Goal: Find specific page/section: Find specific page/section

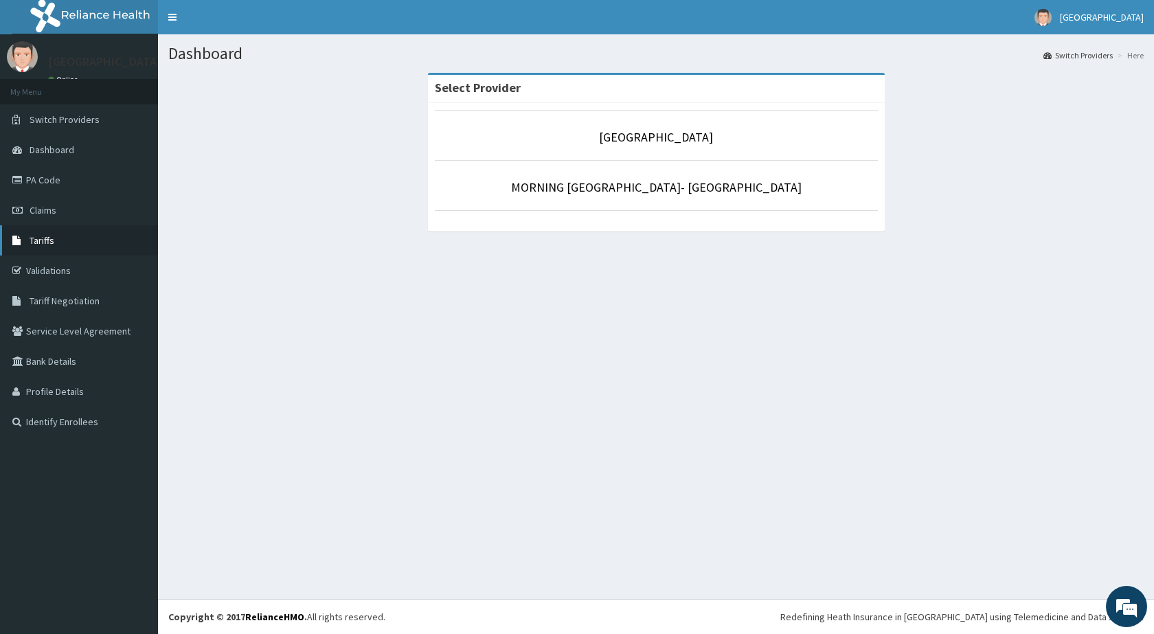
click at [63, 242] on link "Tariffs" at bounding box center [79, 240] width 158 height 30
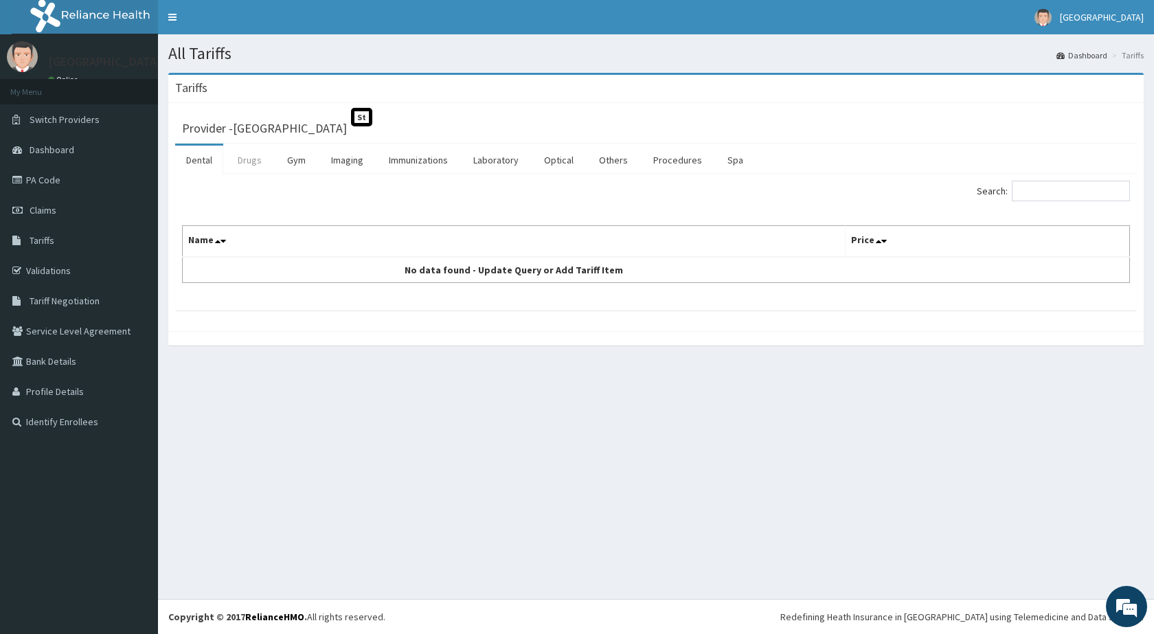
click at [256, 159] on link "Drugs" at bounding box center [250, 160] width 46 height 29
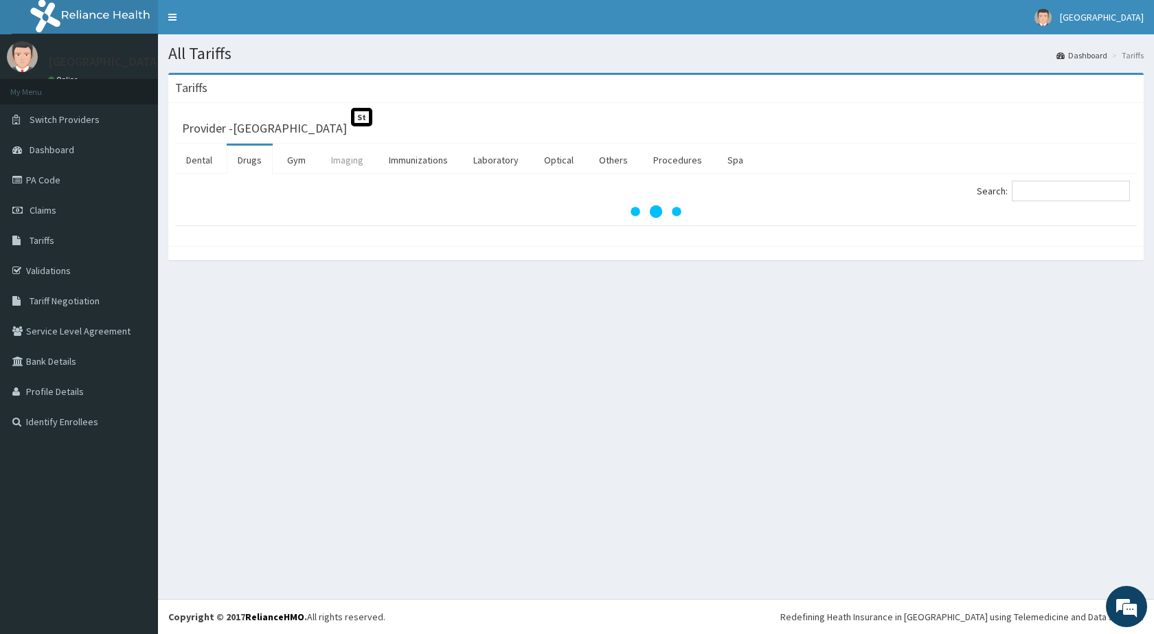
click at [345, 166] on link "Imaging" at bounding box center [347, 160] width 54 height 29
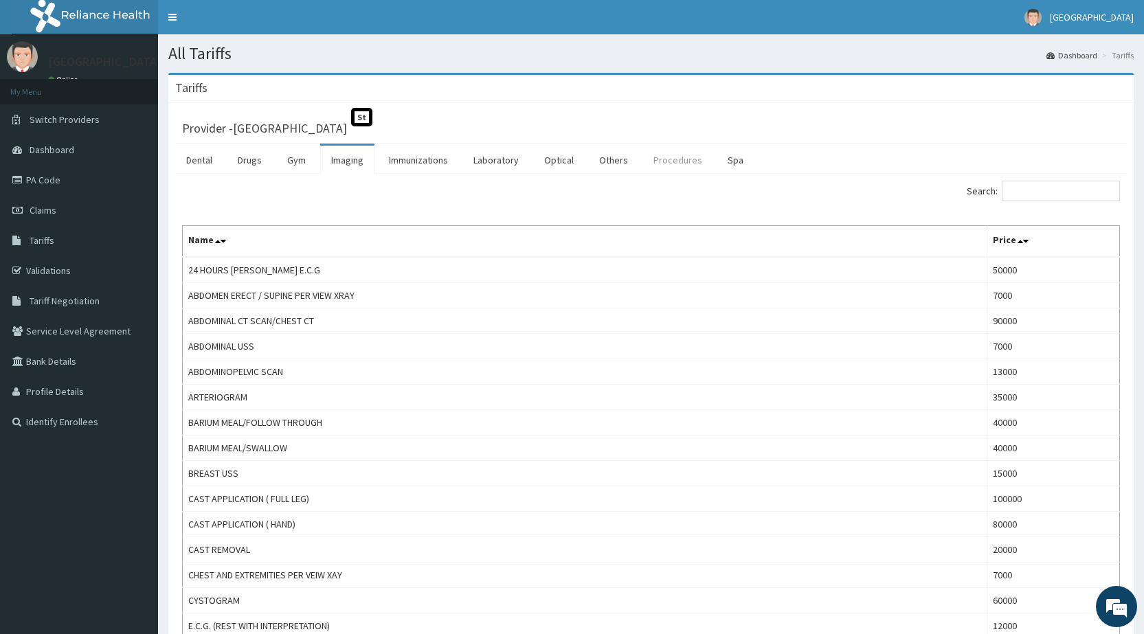
click at [656, 168] on link "Procedures" at bounding box center [677, 160] width 71 height 29
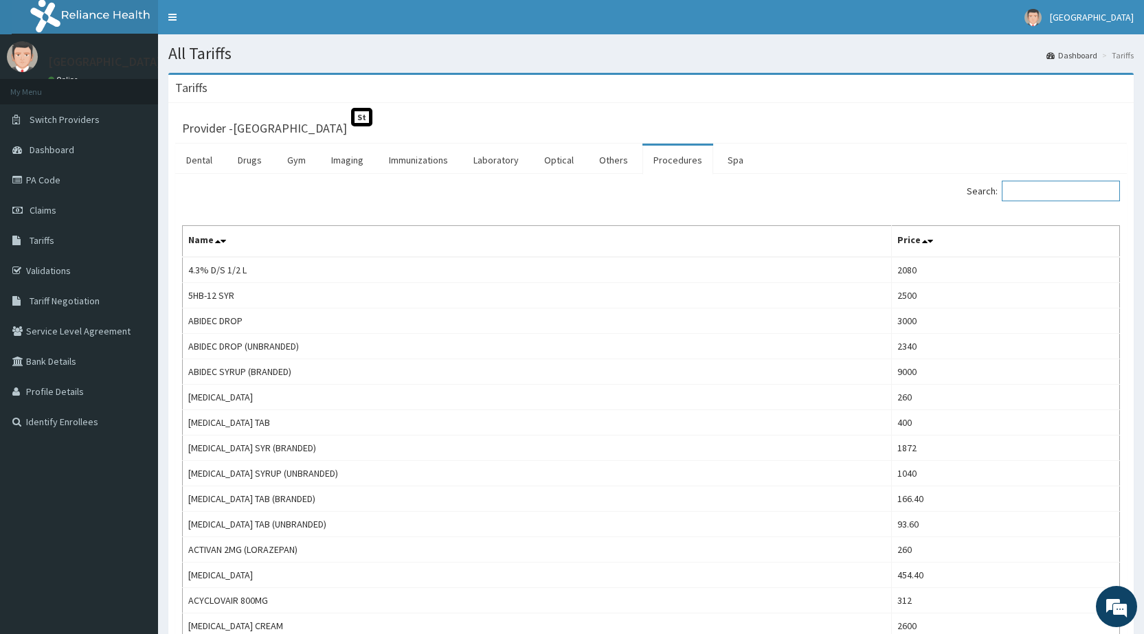
click at [1063, 195] on input "Search:" at bounding box center [1061, 191] width 118 height 21
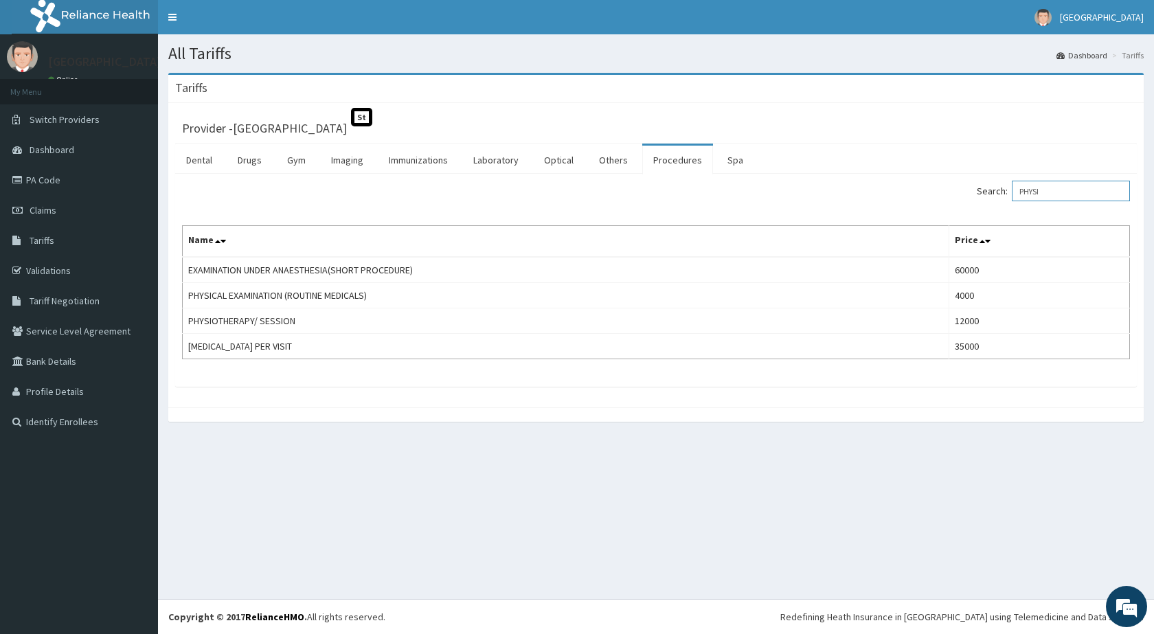
type input "PHYSI"
click at [52, 268] on link "Validations" at bounding box center [79, 271] width 158 height 30
